Goal: Task Accomplishment & Management: Complete application form

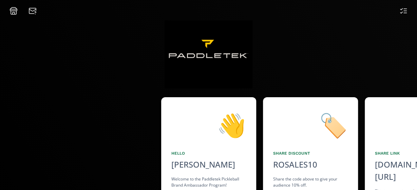
click at [404, 11] on icon at bounding box center [403, 11] width 8 height 8
click at [14, 13] on icon at bounding box center [14, 13] width 2 height 2
click at [404, 10] on icon at bounding box center [403, 11] width 8 height 8
